Goal: Task Accomplishment & Management: Manage account settings

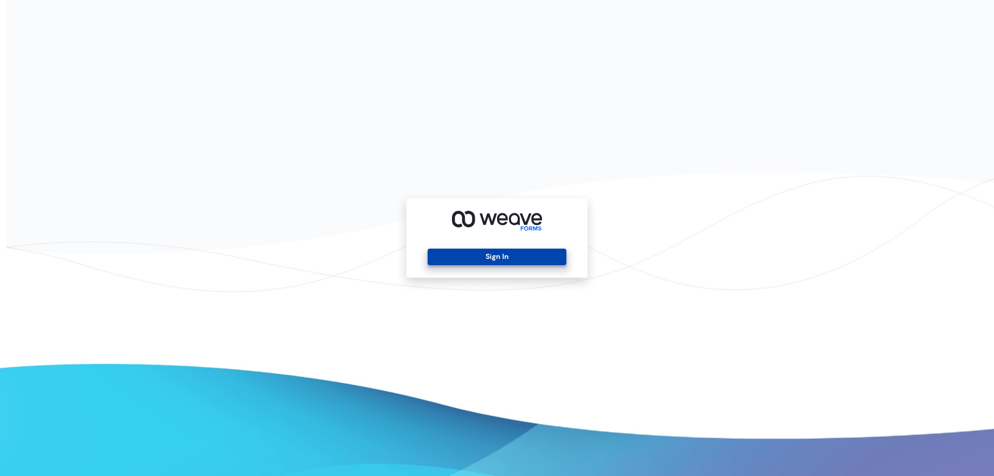
drag, startPoint x: 463, startPoint y: 256, endPoint x: 456, endPoint y: 251, distance: 8.9
click at [463, 256] on button "Sign In" at bounding box center [497, 257] width 138 height 17
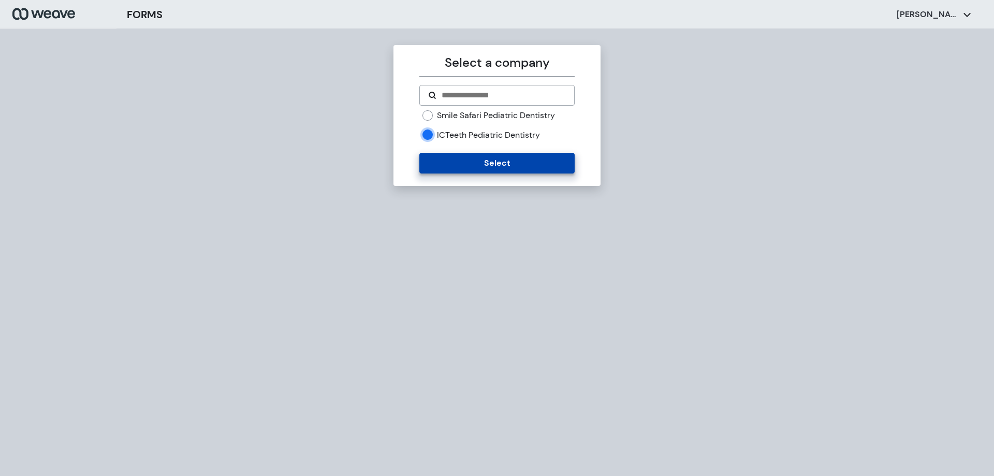
click at [445, 156] on button "Select" at bounding box center [496, 163] width 155 height 21
